Goal: Transaction & Acquisition: Purchase product/service

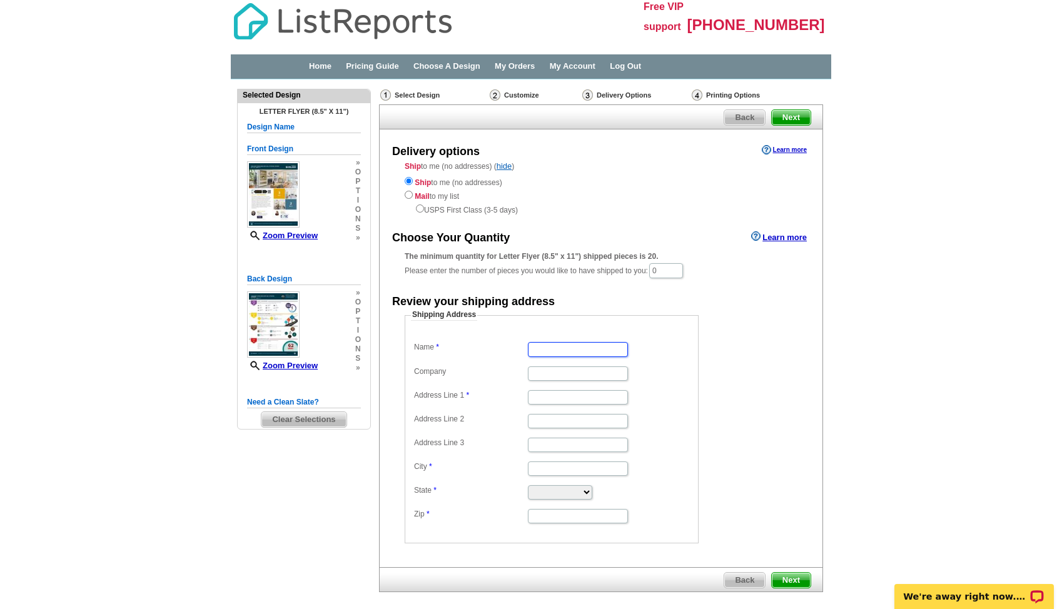
click at [568, 344] on input "Name" at bounding box center [578, 349] width 100 height 14
type input "[PERSON_NAME]"
type input "[STREET_ADDRESS]"
type input "[GEOGRAPHIC_DATA]"
type input "denver"
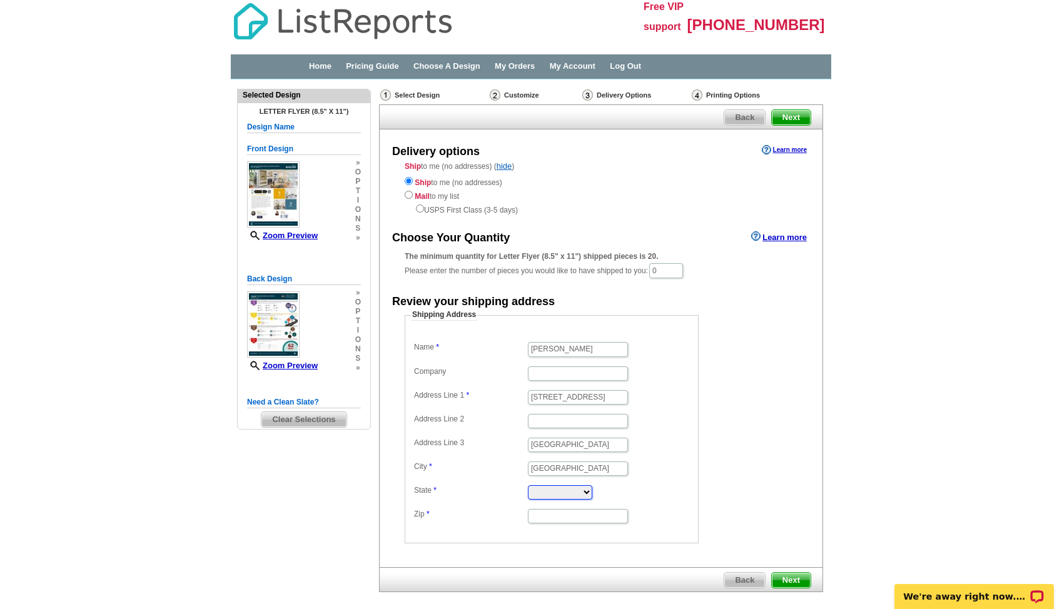
select select "CO"
type input "80221"
click at [773, 579] on span "Next" at bounding box center [791, 580] width 39 height 15
click at [778, 583] on span "Next" at bounding box center [791, 580] width 39 height 15
drag, startPoint x: 673, startPoint y: 272, endPoint x: 645, endPoint y: 266, distance: 28.7
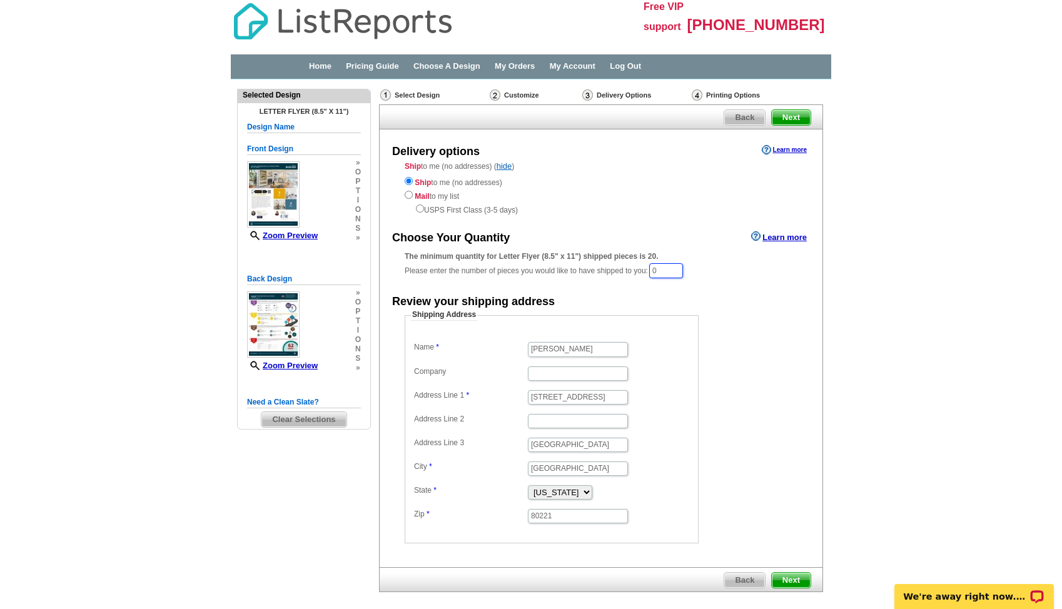
click at [646, 268] on div "The minimum quantity for Letter Flyer (8.5" x 11") shipped pieces is 20. Please…" at bounding box center [601, 265] width 393 height 29
drag, startPoint x: 675, startPoint y: 273, endPoint x: 626, endPoint y: 267, distance: 48.6
click at [626, 269] on div "The minimum quantity for Letter Flyer (8.5" x 11") shipped pieces is 20. Please…" at bounding box center [601, 265] width 393 height 29
type input "60"
click at [789, 584] on span "Next" at bounding box center [791, 581] width 39 height 15
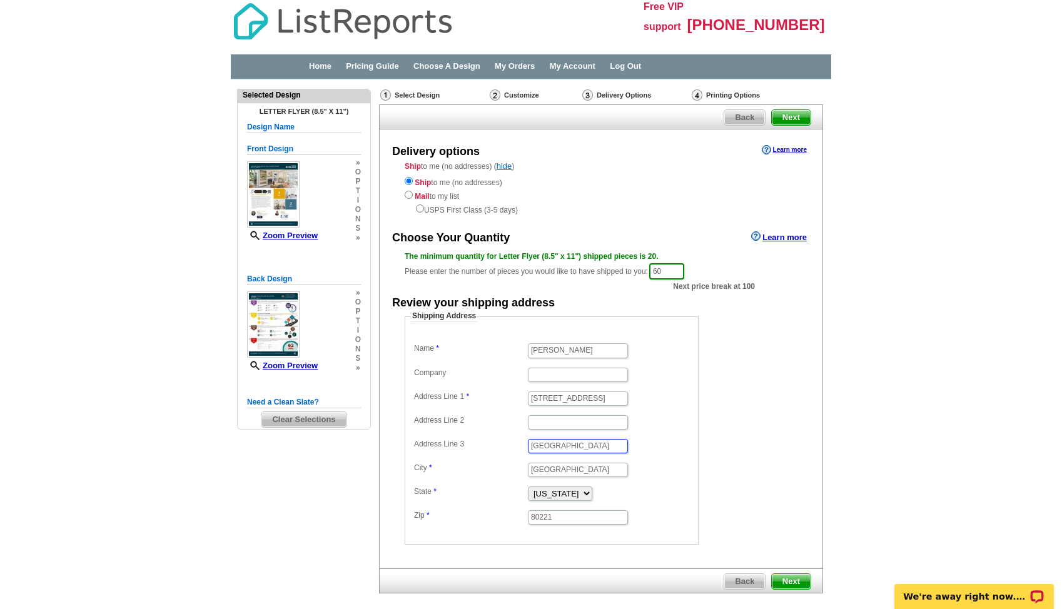
drag, startPoint x: 564, startPoint y: 447, endPoint x: 506, endPoint y: 441, distance: 58.6
click at [506, 441] on dl "Name Shantell Quintanar Company Address Line 1 1652 w 67th ave Address Line 2 A…" at bounding box center [552, 433] width 282 height 186
click at [780, 577] on span "Next" at bounding box center [791, 581] width 39 height 15
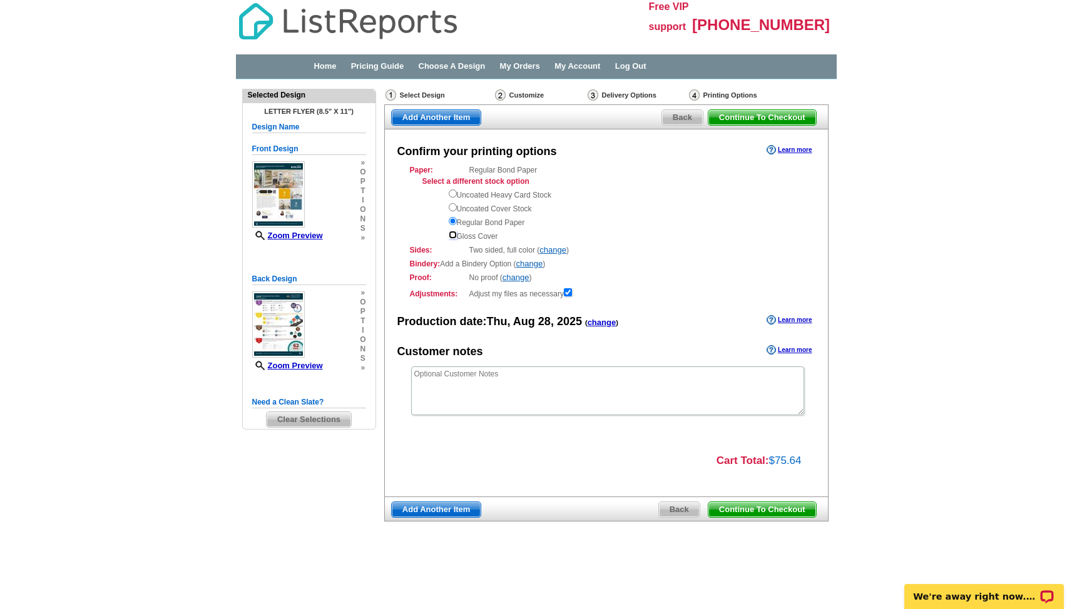
click at [449, 232] on input "radio" at bounding box center [453, 235] width 8 height 8
radio input "true"
click at [760, 512] on span "Continue To Checkout" at bounding box center [762, 509] width 108 height 15
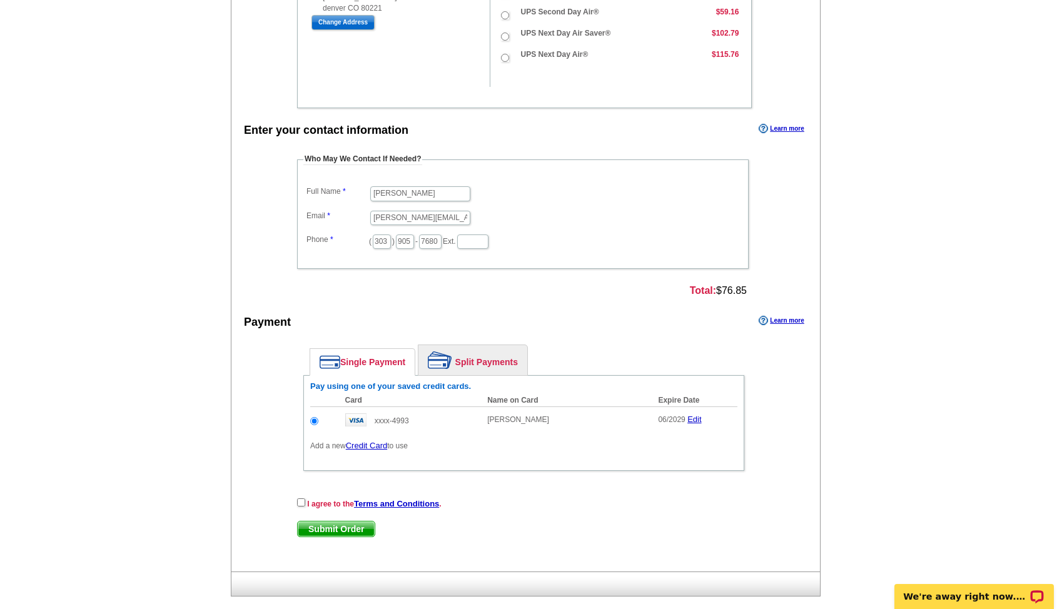
scroll to position [431, 0]
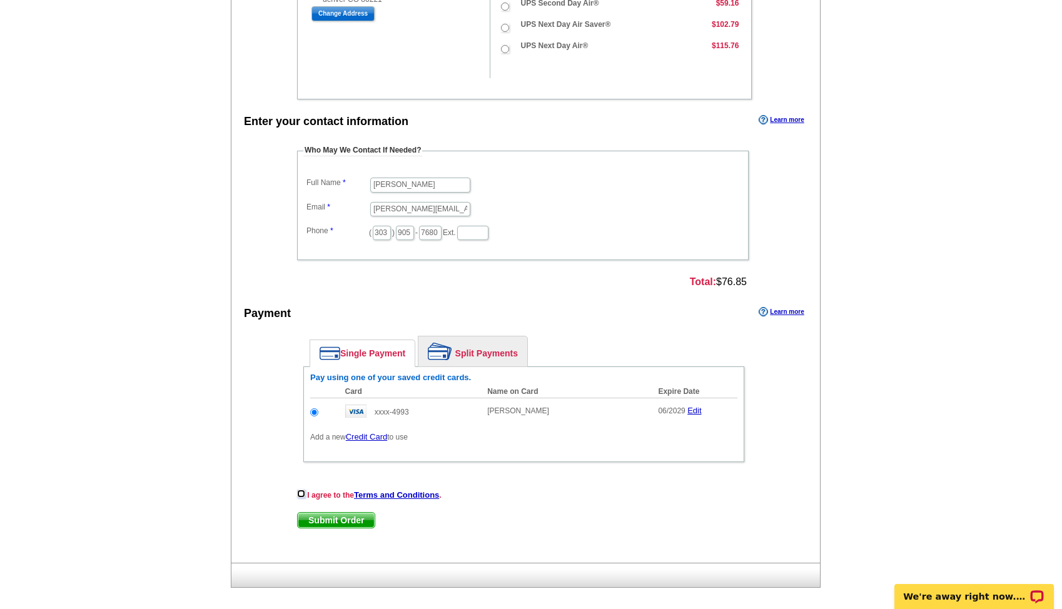
click at [303, 493] on input "checkbox" at bounding box center [301, 494] width 8 height 8
checkbox input "true"
click at [329, 523] on span "Submit Order" at bounding box center [336, 520] width 77 height 15
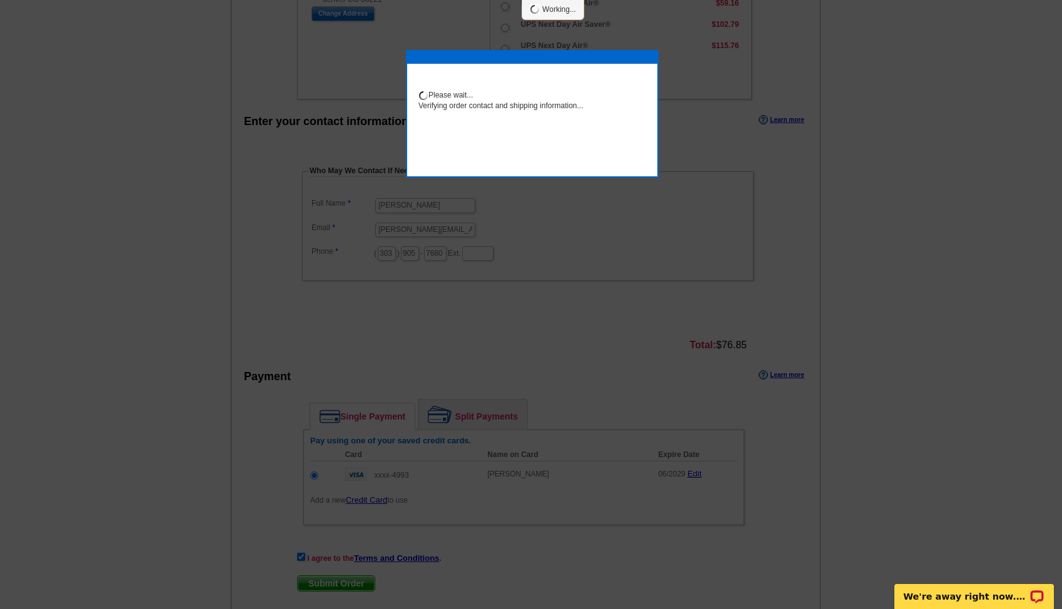
scroll to position [420, 0]
